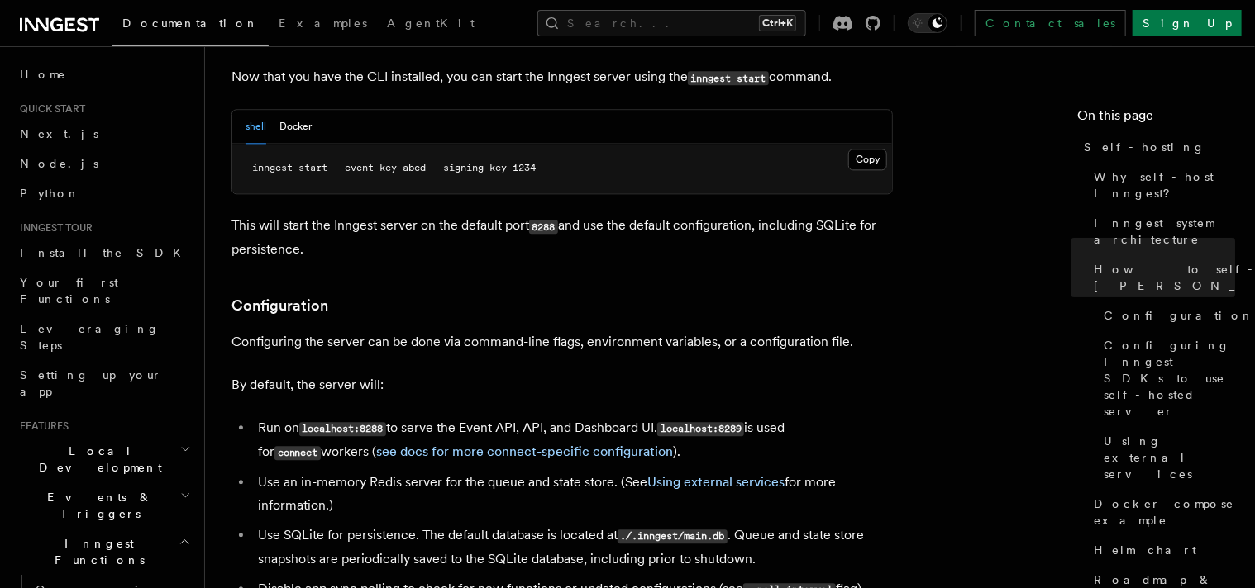
scroll to position [1901, 0]
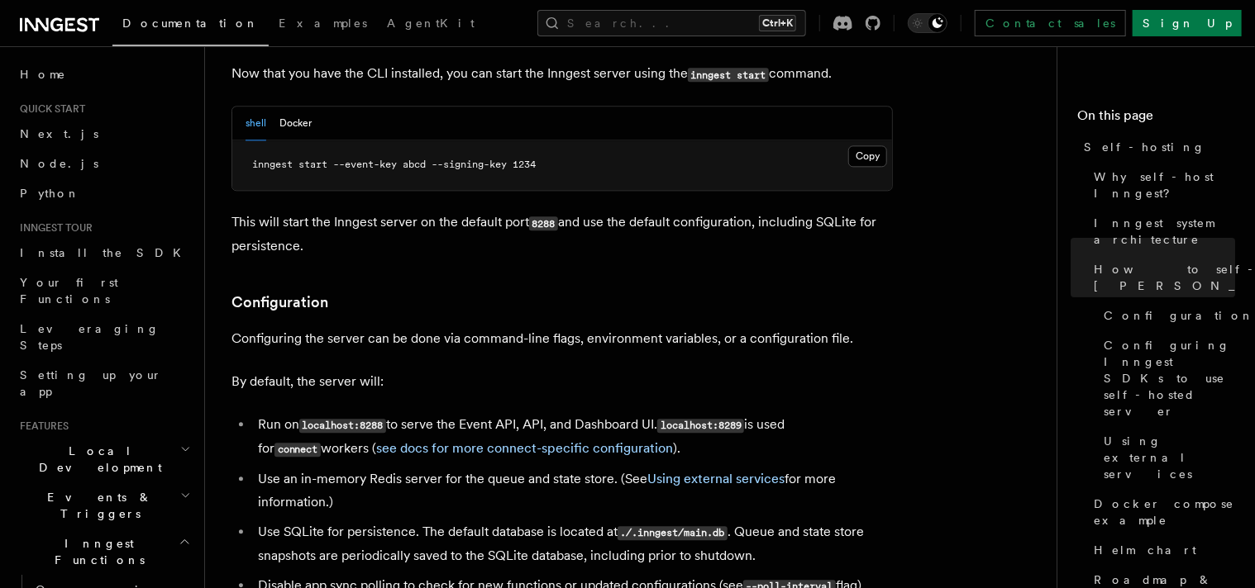
click at [305, 107] on button "Docker" at bounding box center [295, 124] width 32 height 34
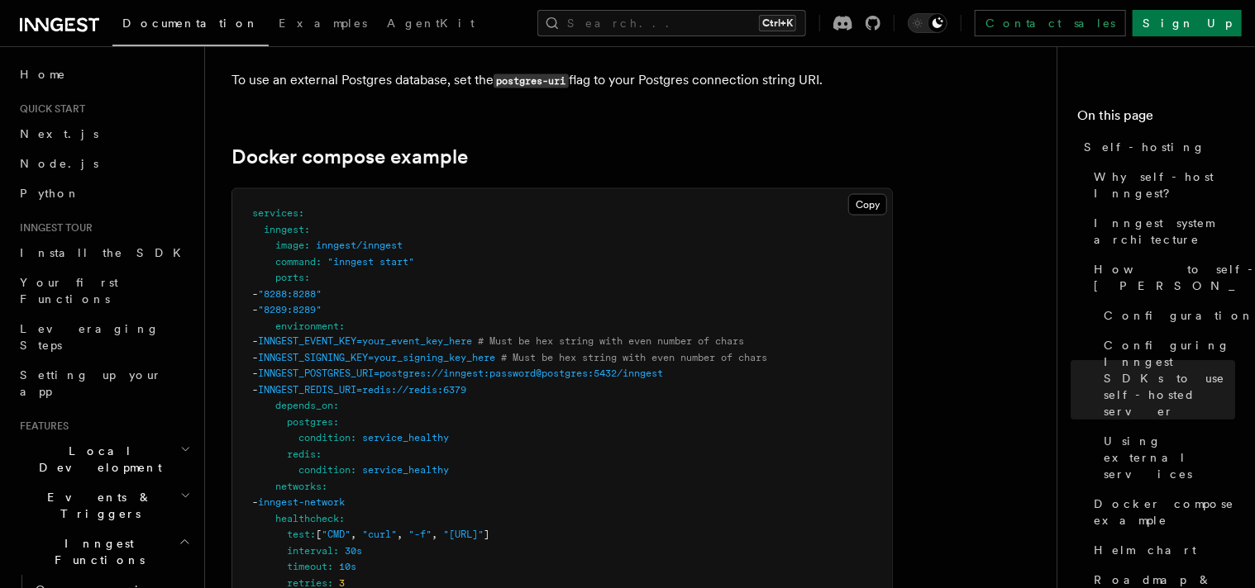
scroll to position [4381, 0]
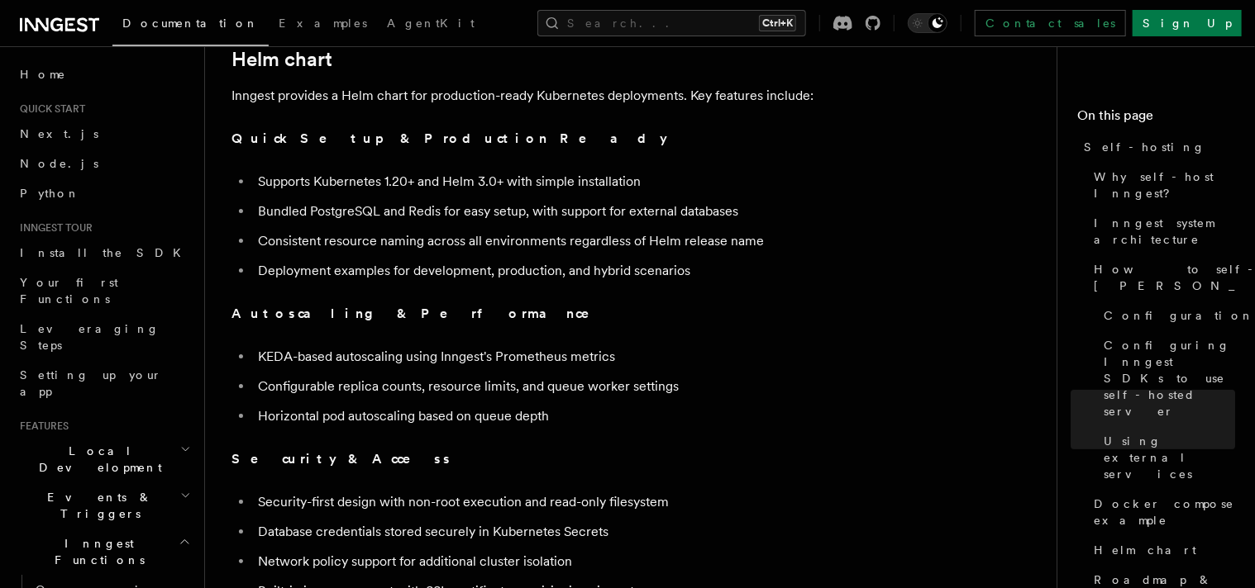
scroll to position [5703, 0]
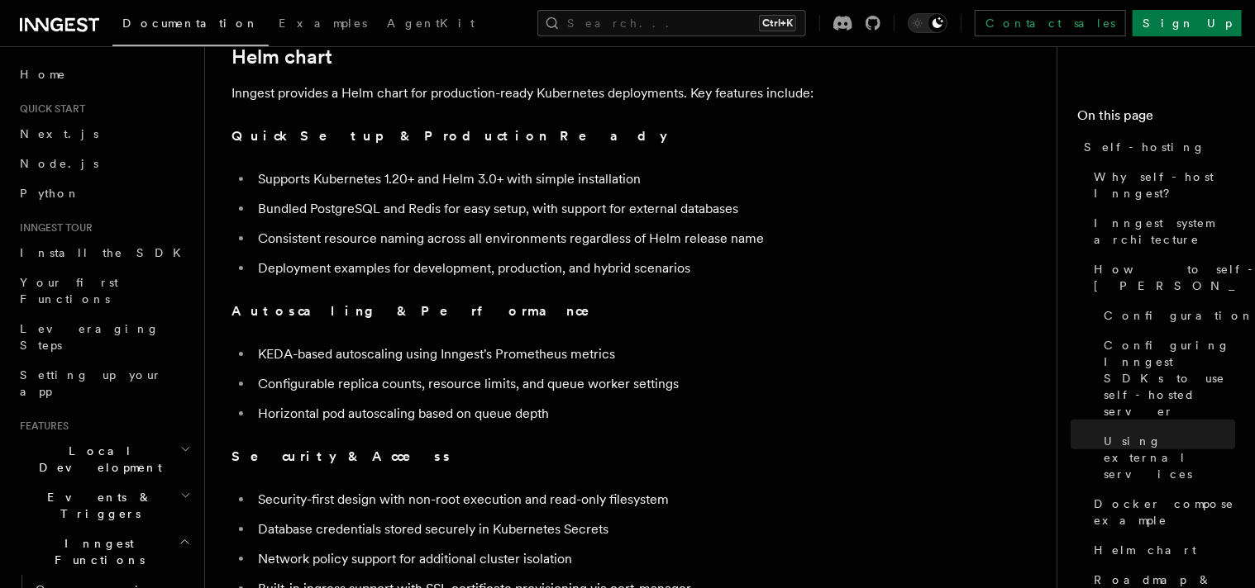
click at [724, 300] on p "Autoscaling & Performance" at bounding box center [561, 311] width 661 height 23
drag, startPoint x: 779, startPoint y: 433, endPoint x: 757, endPoint y: 435, distance: 22.4
click at [779, 446] on p "Security & Access" at bounding box center [561, 457] width 661 height 23
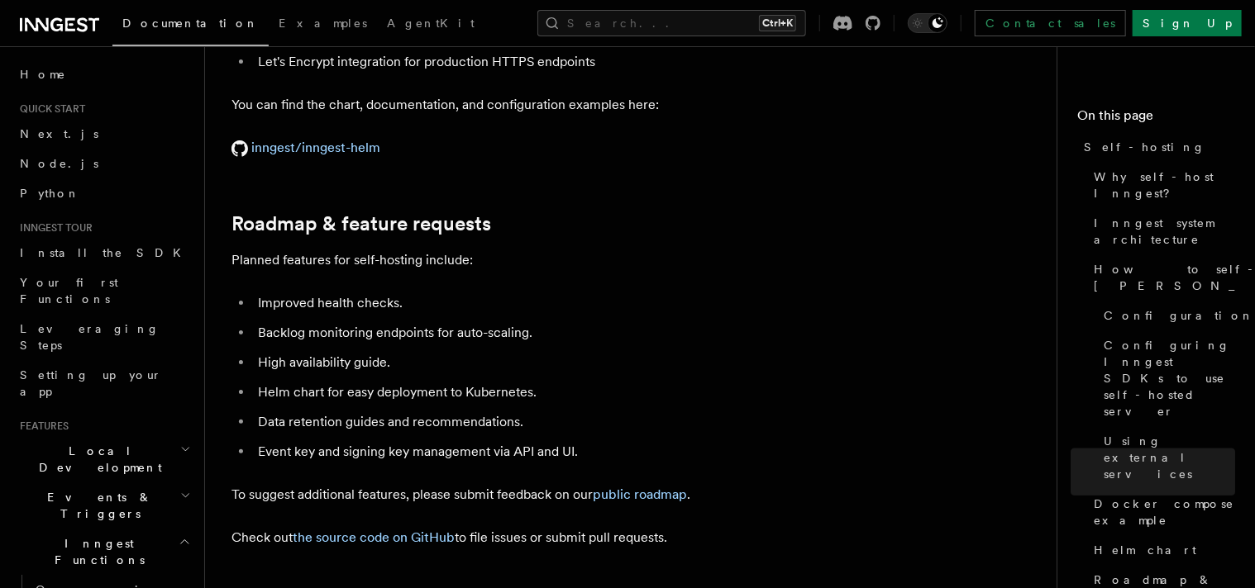
scroll to position [6199, 0]
